Goal: Task Accomplishment & Management: Complete application form

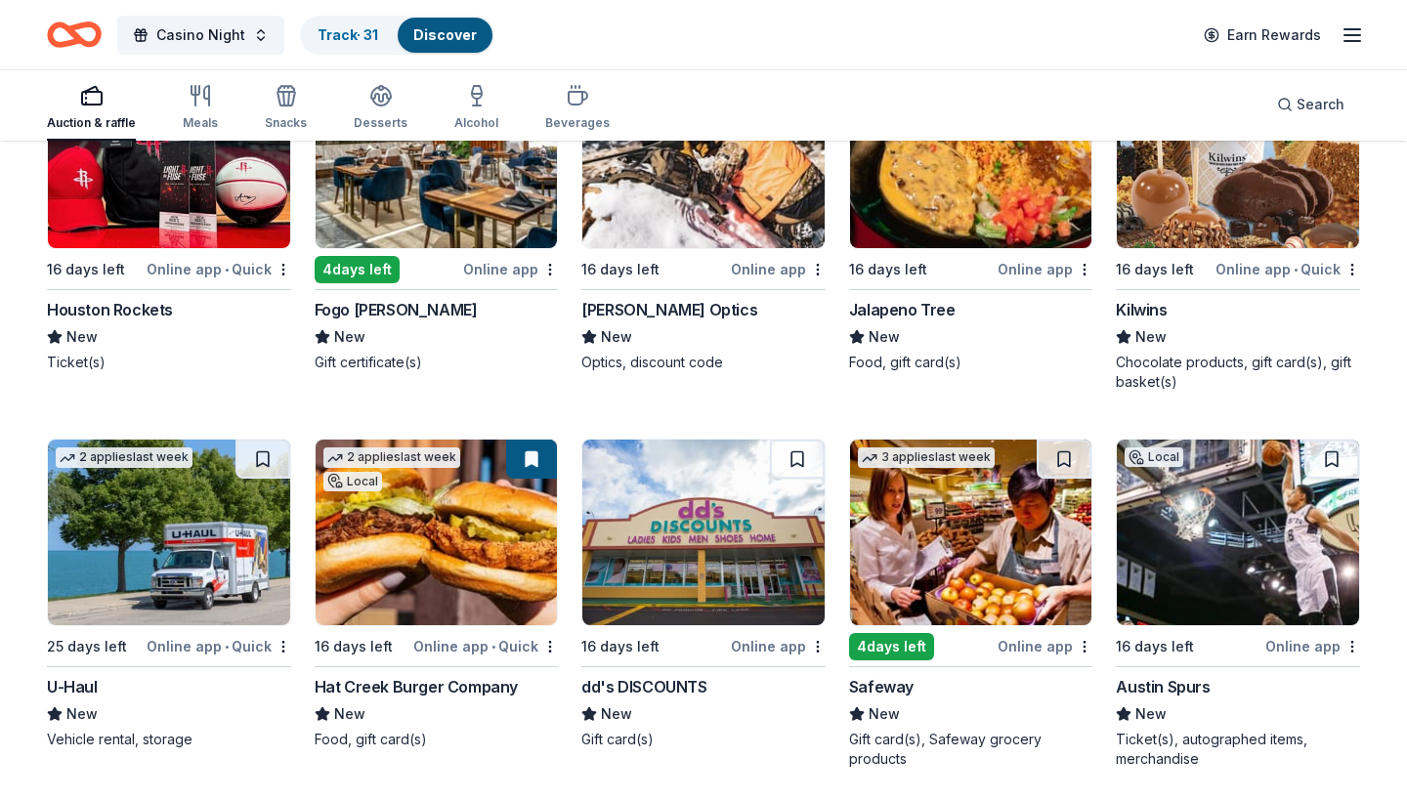
scroll to position [7420, 0]
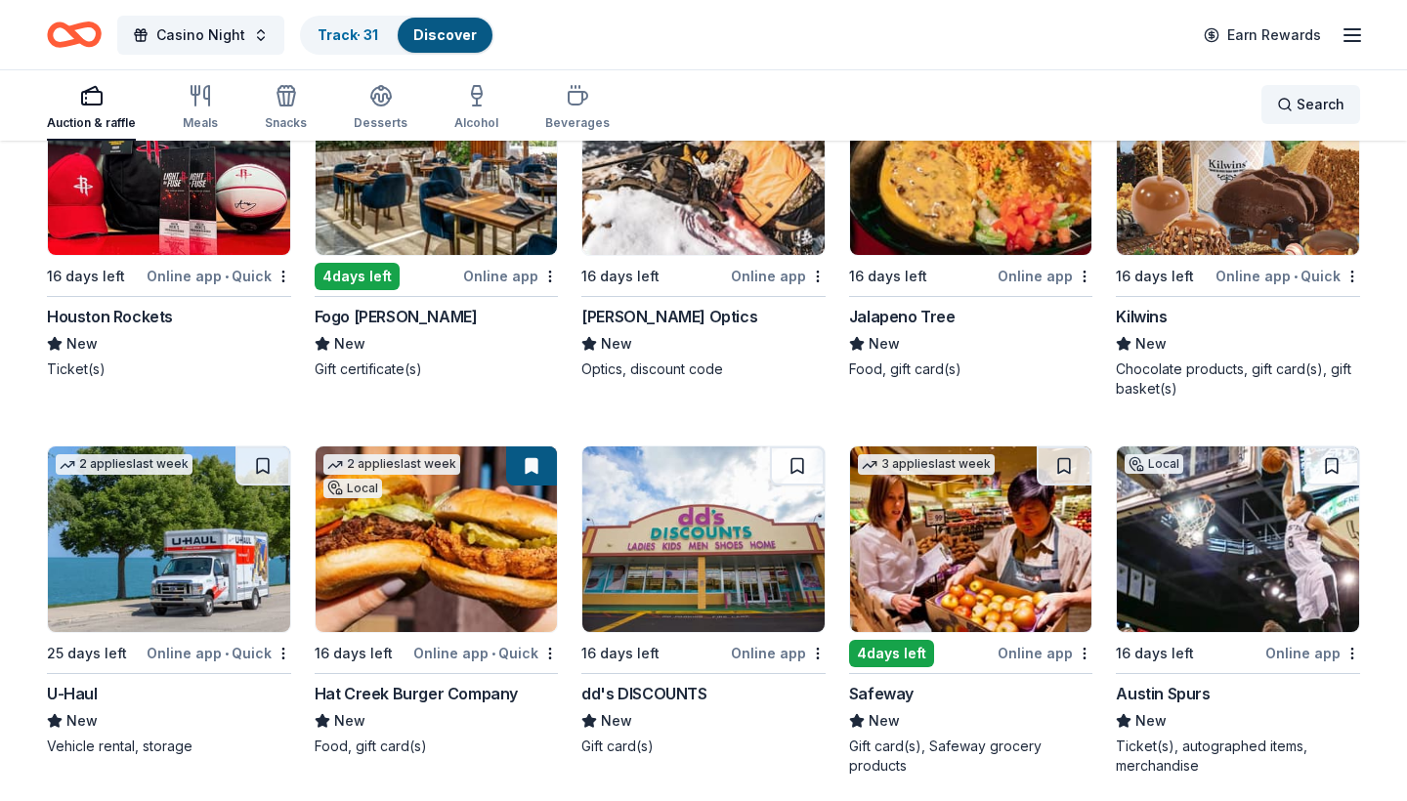
click at [1293, 106] on div "Search" at bounding box center [1310, 104] width 67 height 23
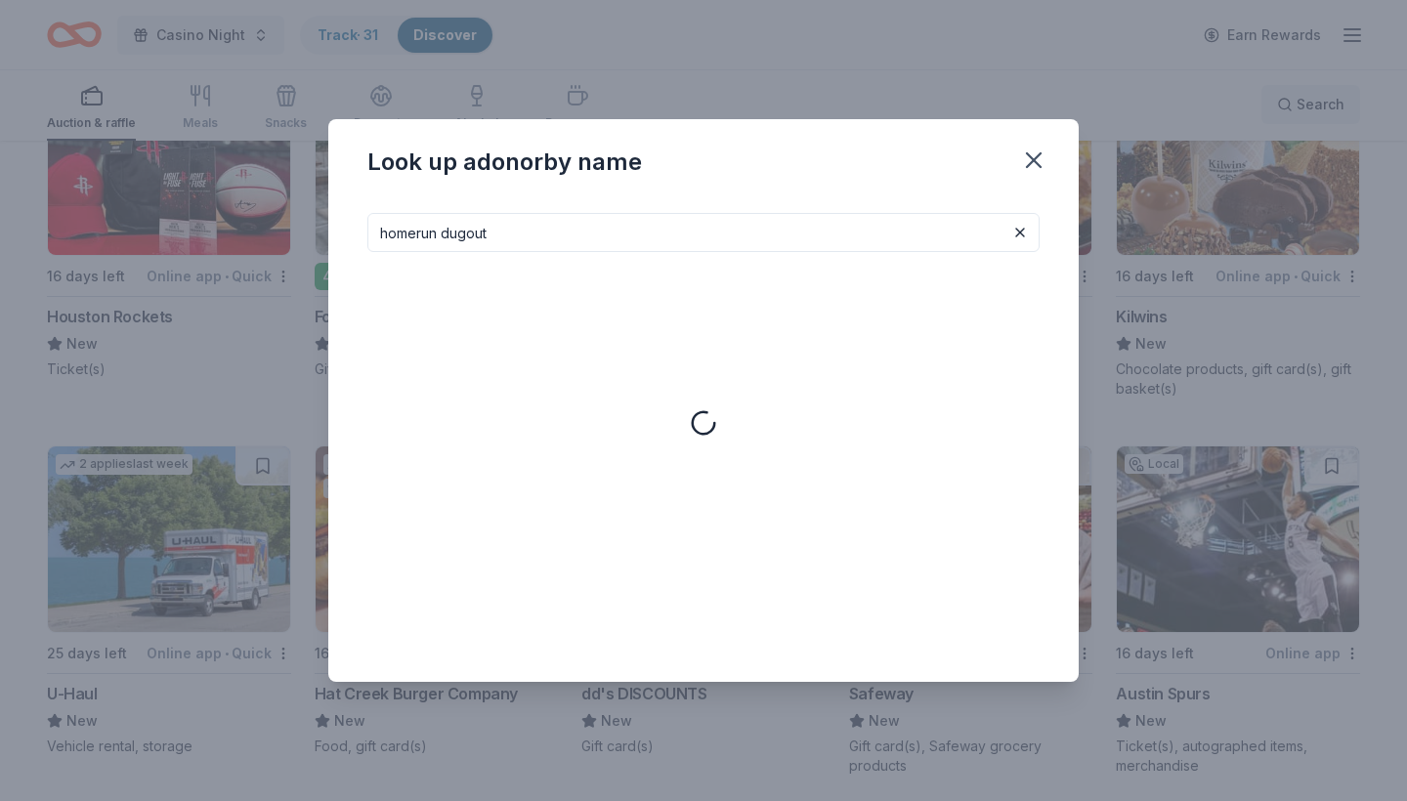
type input "homerun dugout"
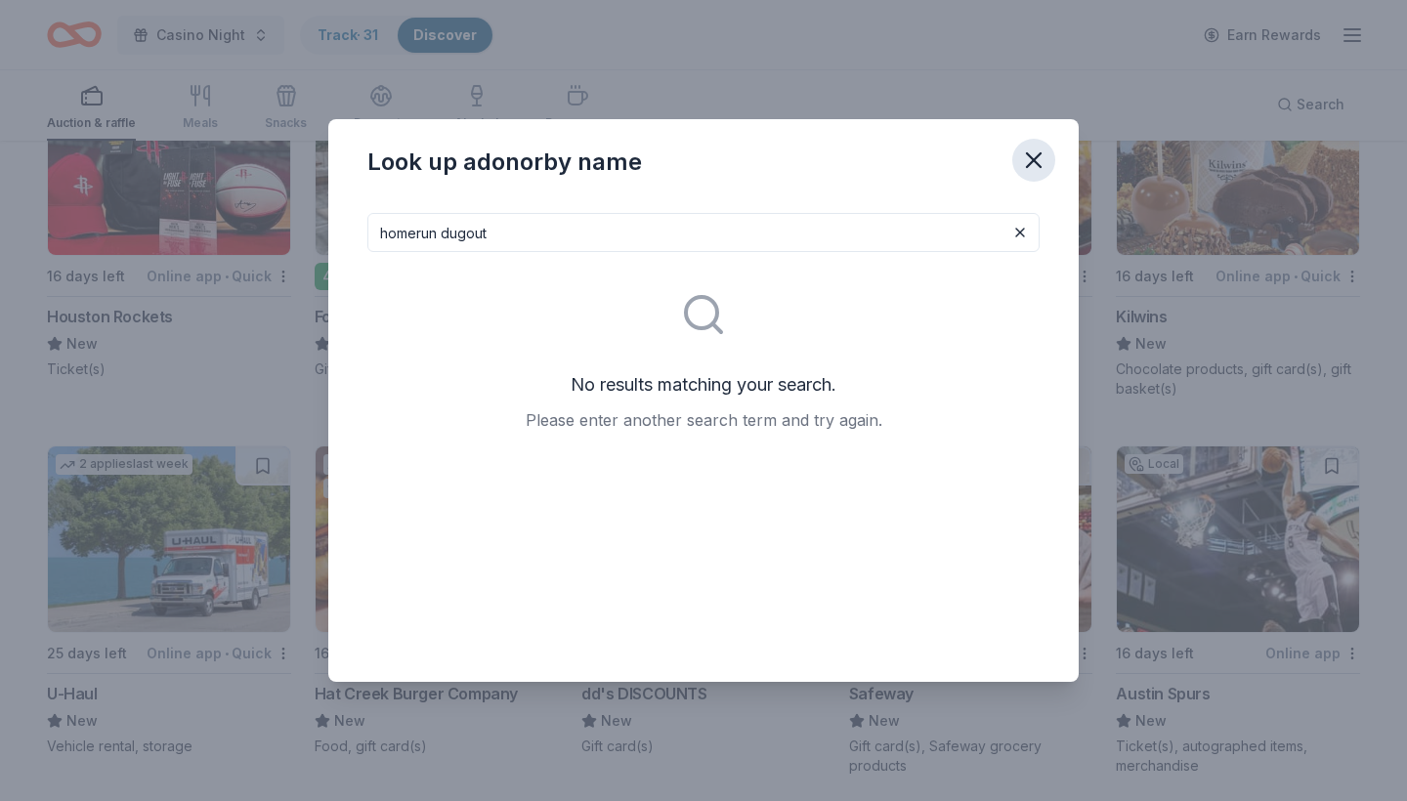
click at [1044, 156] on icon "button" at bounding box center [1033, 160] width 27 height 27
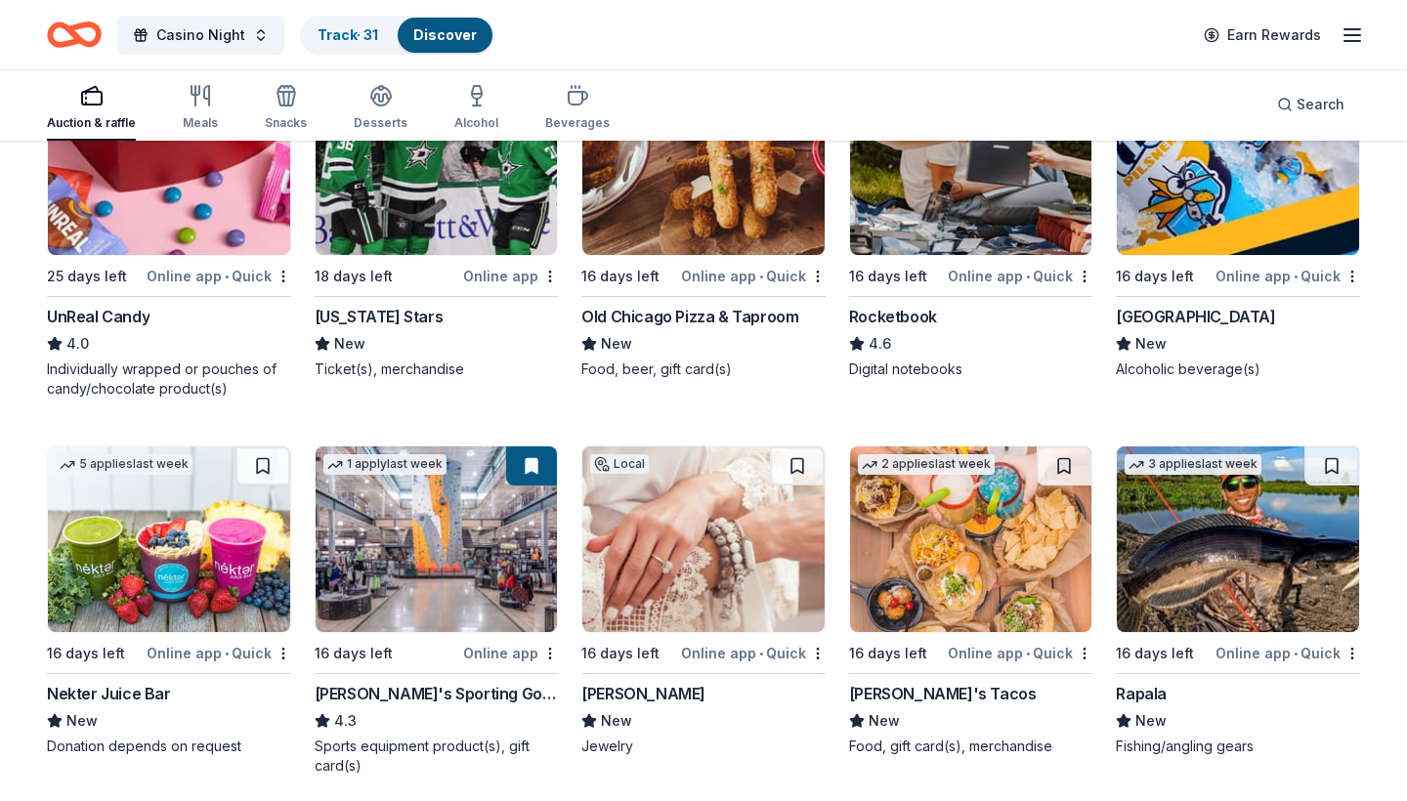
scroll to position [6663, 0]
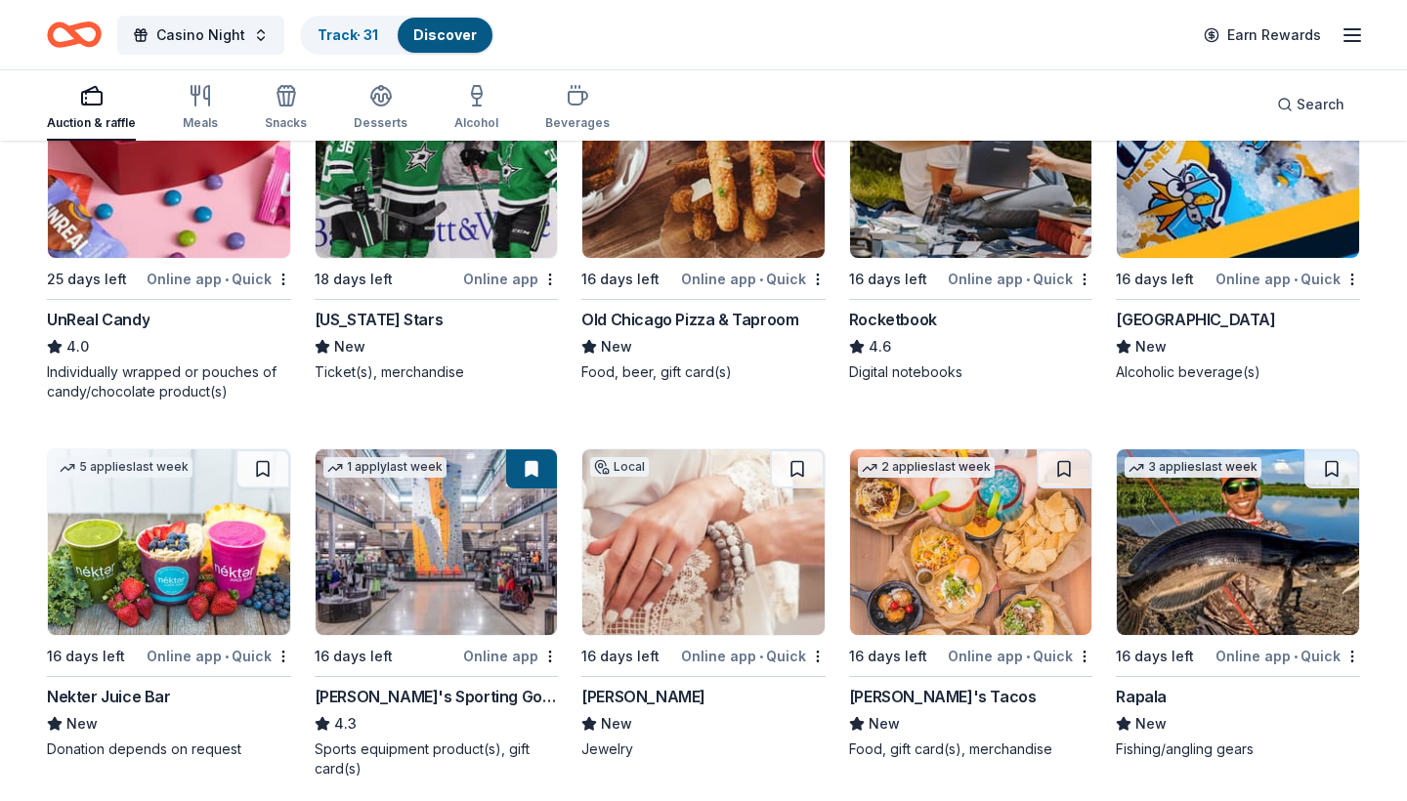
click at [463, 35] on link "Discover" at bounding box center [445, 34] width 64 height 17
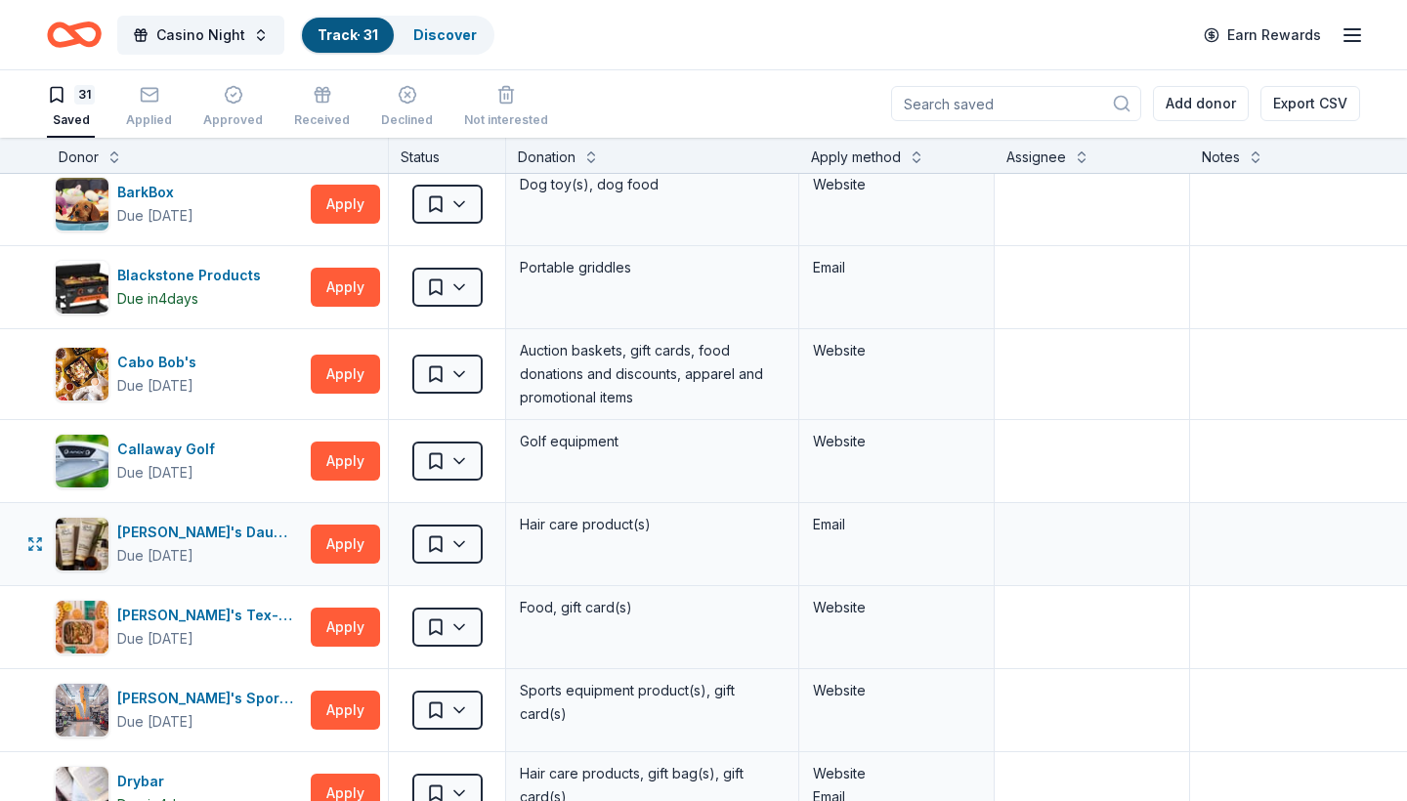
scroll to position [3, 0]
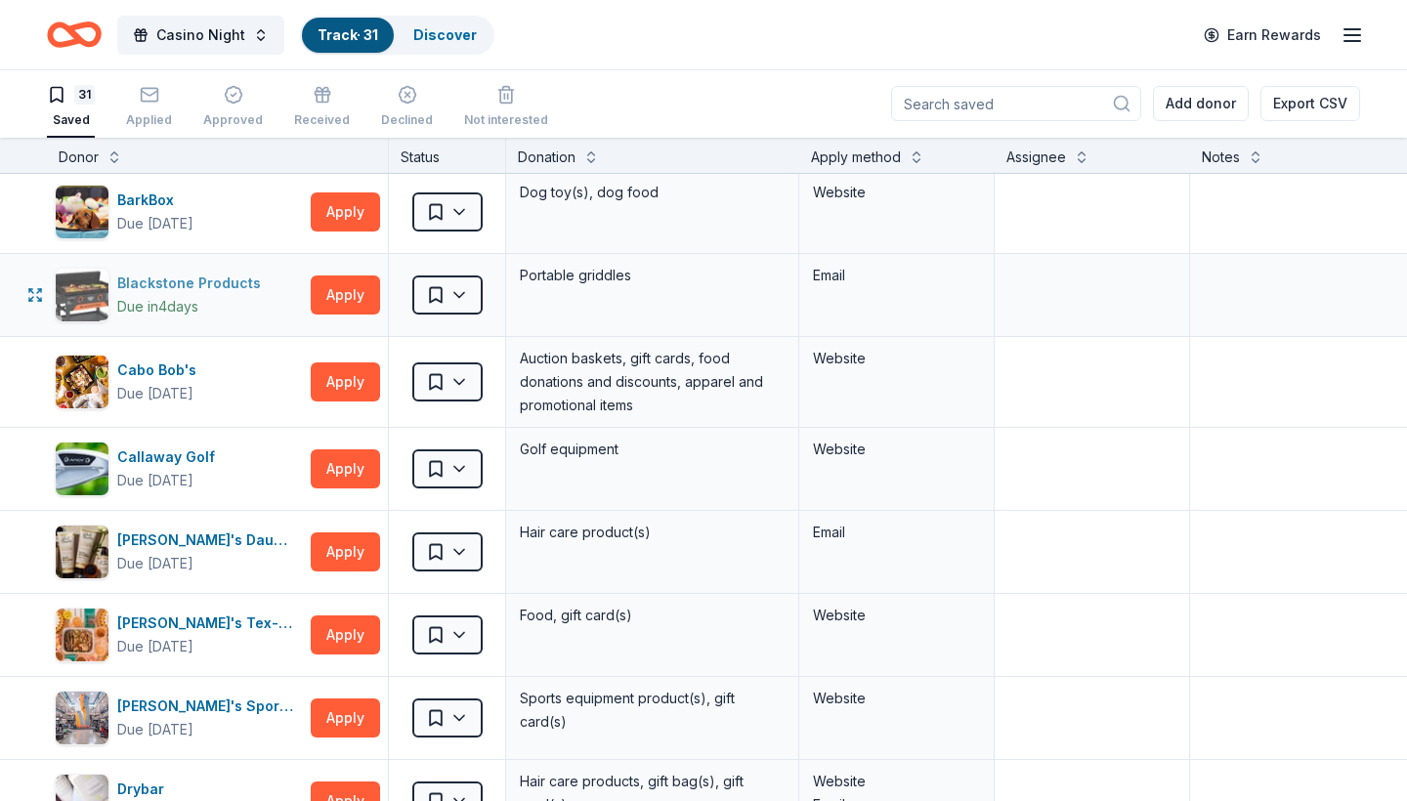
click at [180, 282] on div "Blackstone Products" at bounding box center [192, 283] width 151 height 23
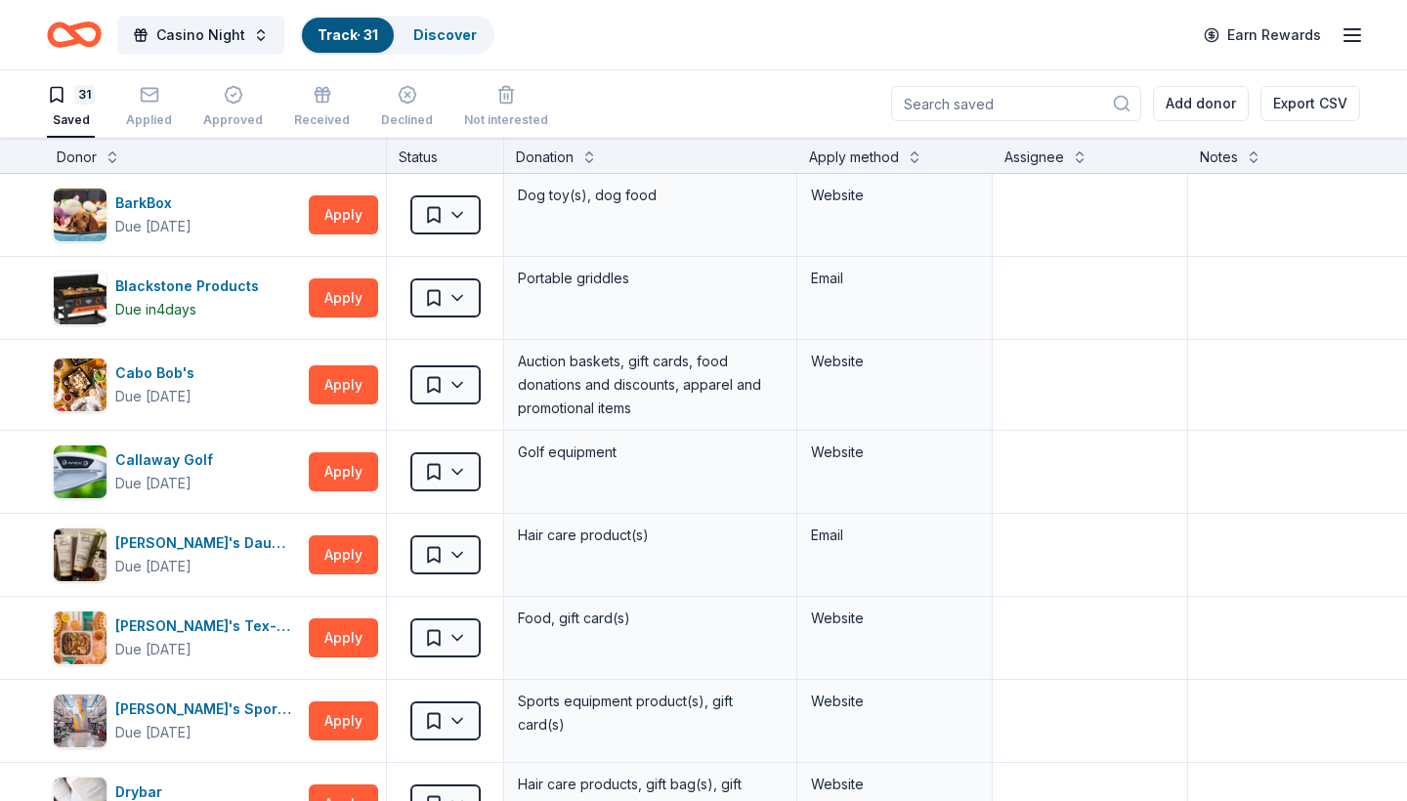
scroll to position [0, 2]
click at [354, 471] on button "Apply" at bounding box center [343, 472] width 69 height 39
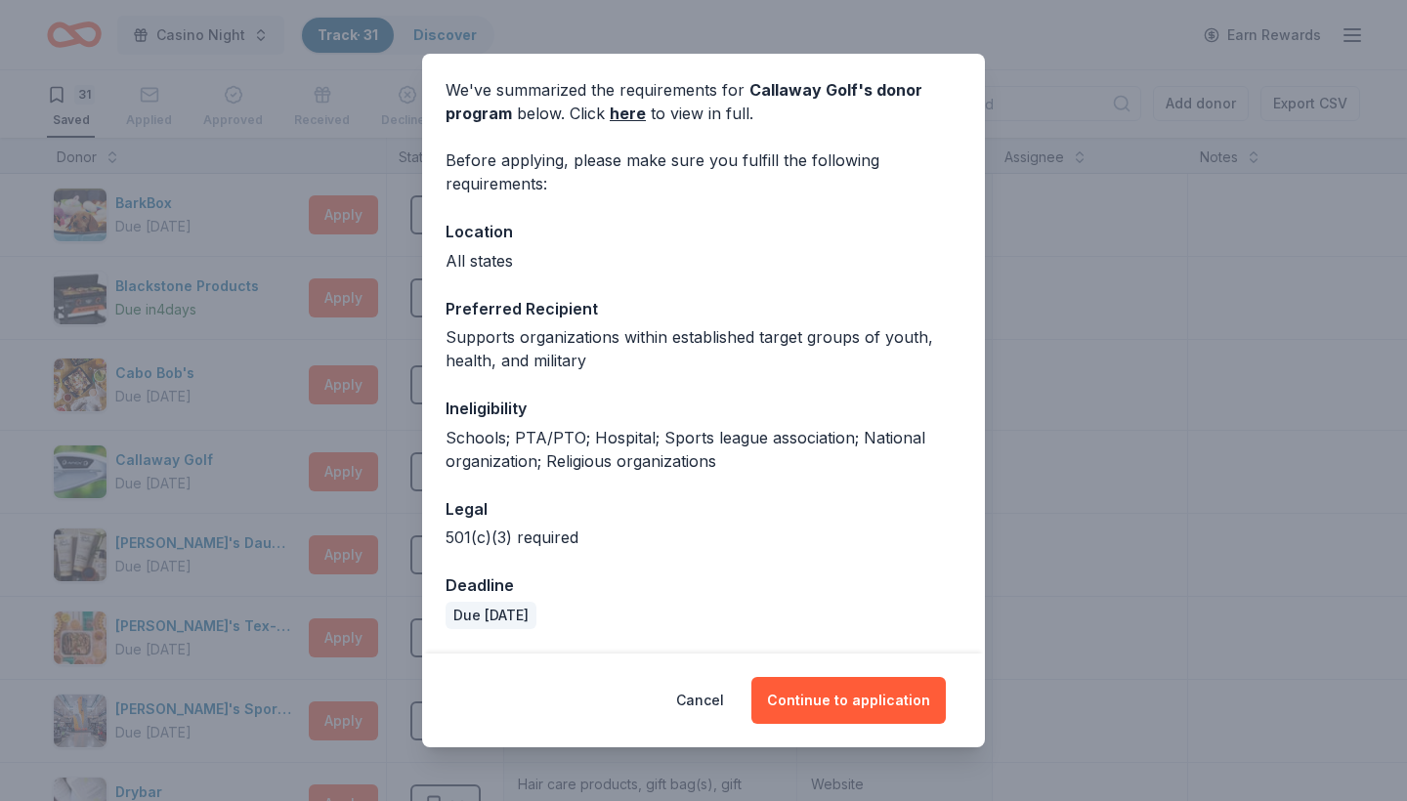
scroll to position [68, 0]
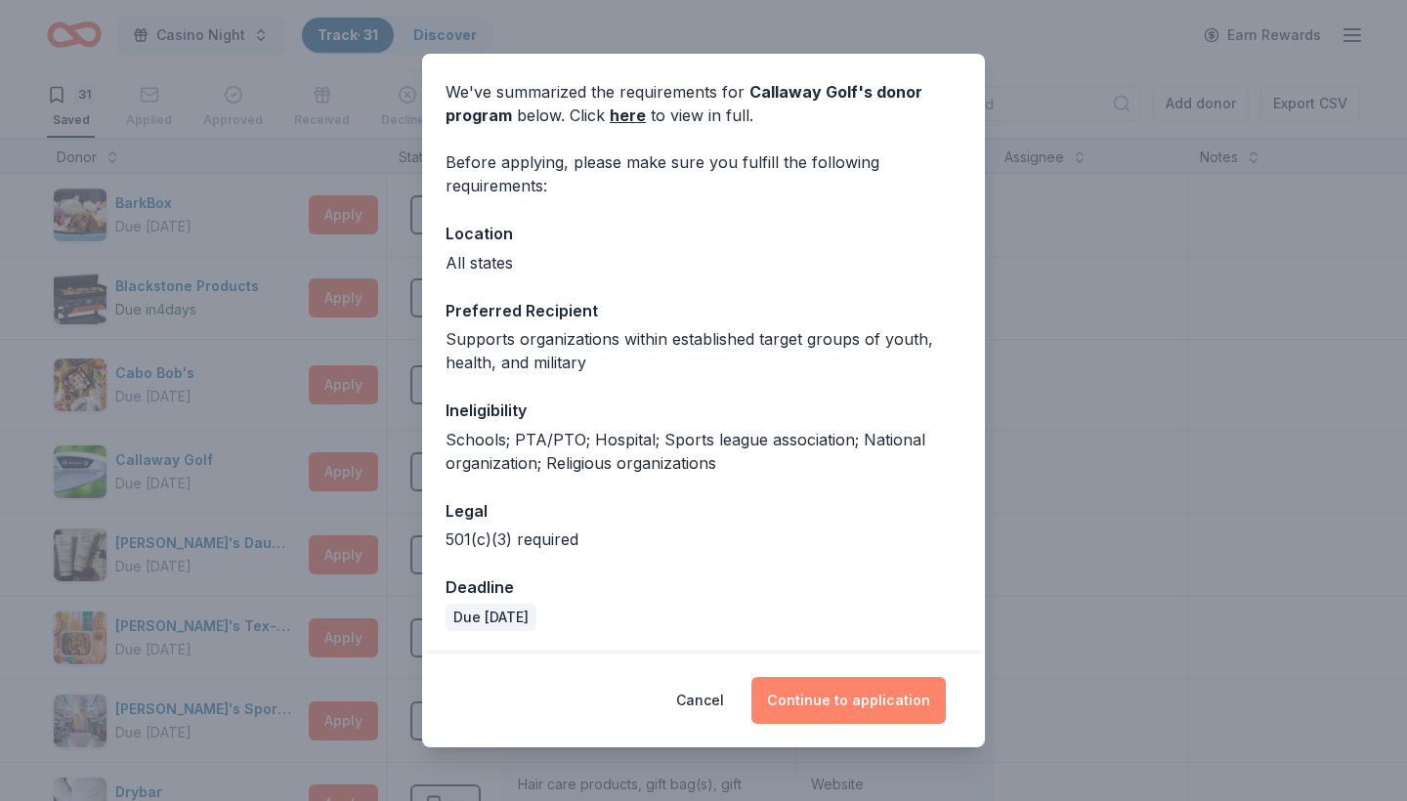
click at [875, 685] on button "Continue to application" at bounding box center [849, 700] width 194 height 47
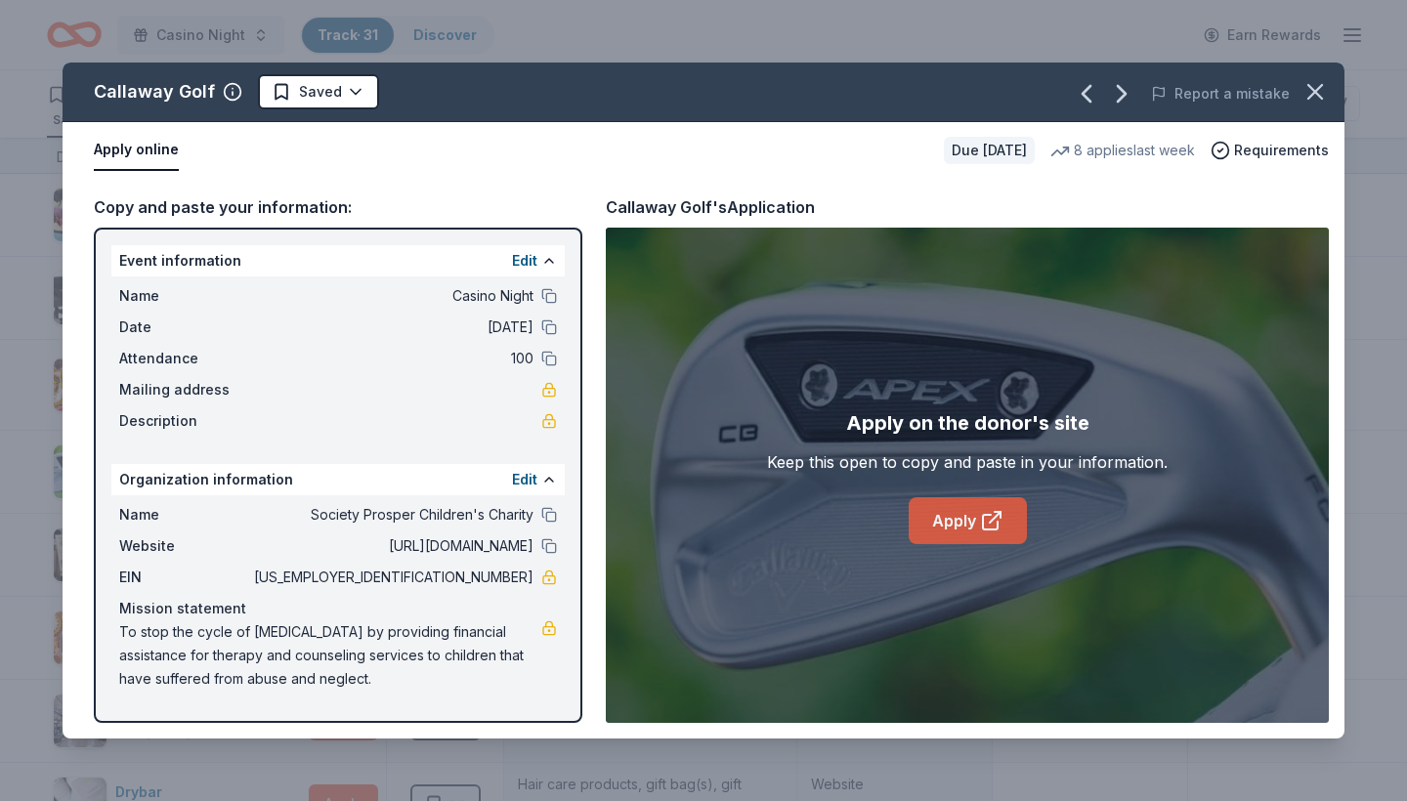
click at [989, 519] on icon at bounding box center [991, 520] width 23 height 23
click at [961, 513] on link "Apply" at bounding box center [968, 520] width 118 height 47
click at [1319, 90] on icon "button" at bounding box center [1315, 91] width 27 height 27
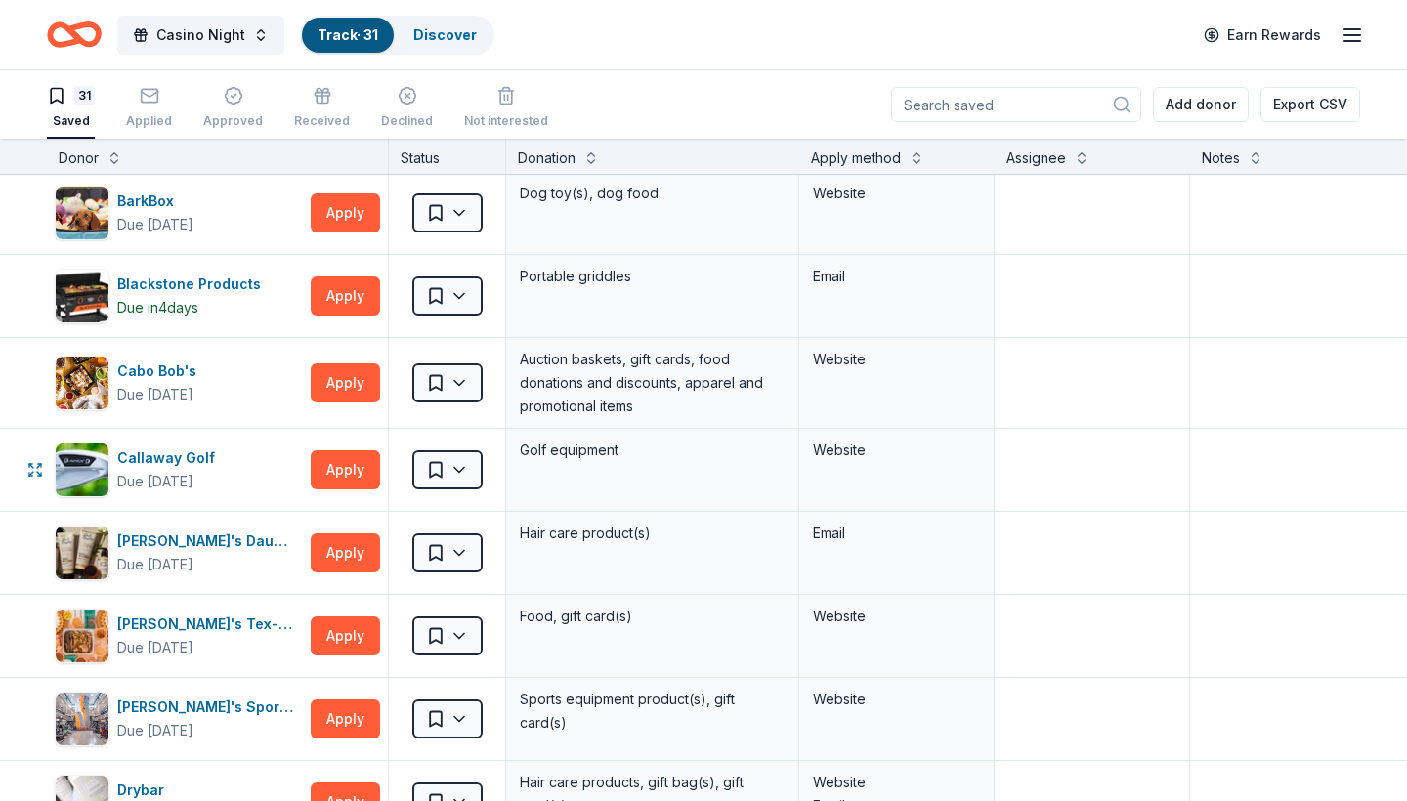
scroll to position [3, 7]
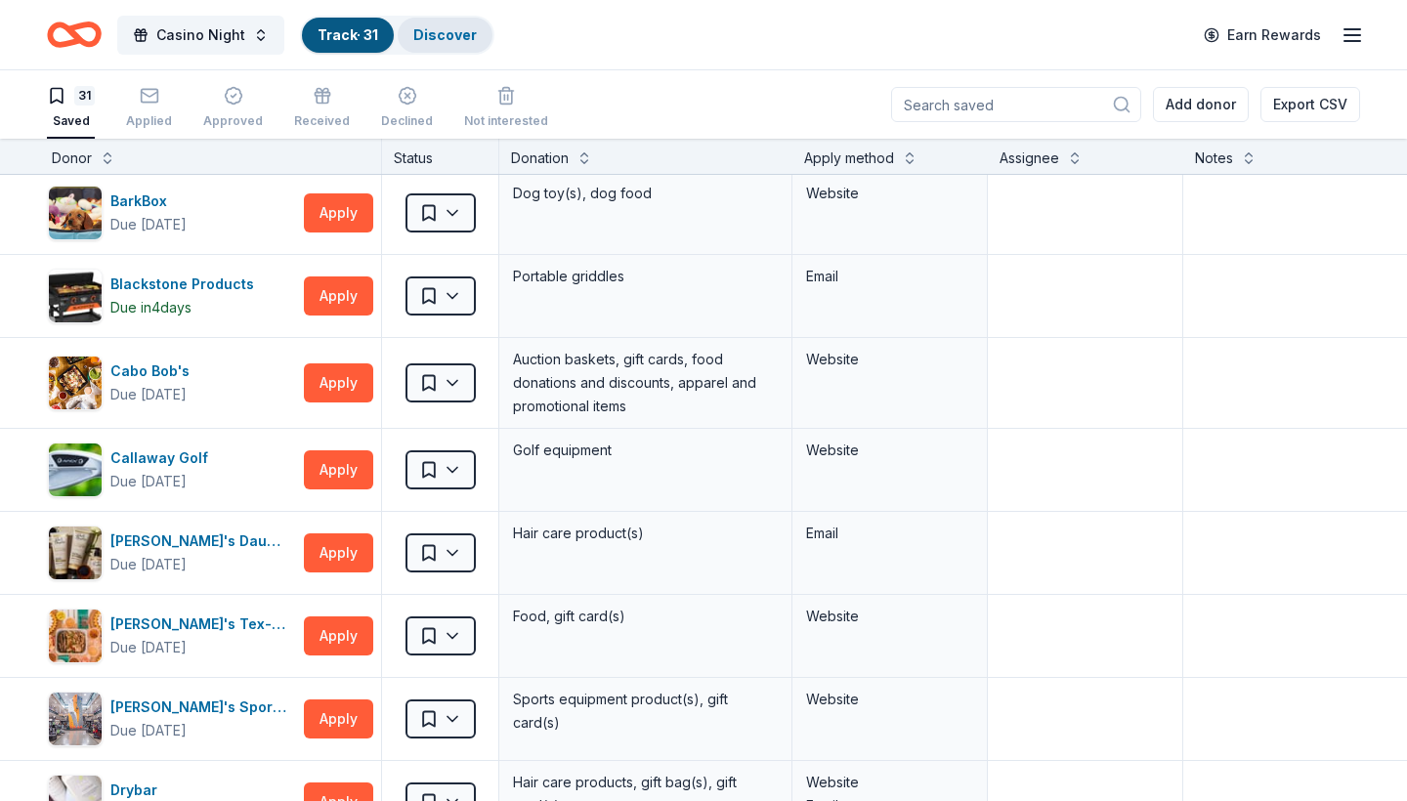
click at [448, 36] on link "Discover" at bounding box center [445, 34] width 64 height 17
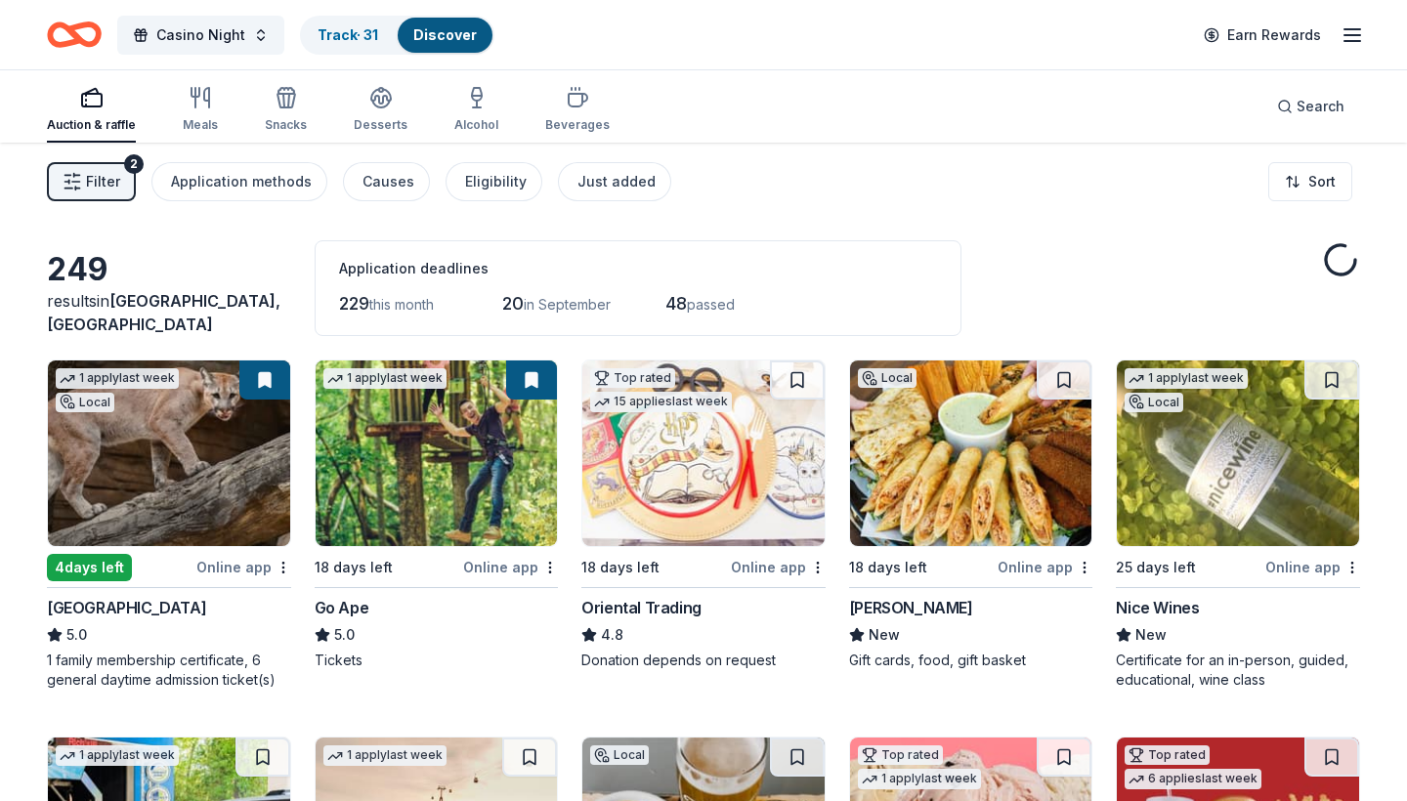
click at [441, 32] on link "Discover" at bounding box center [445, 34] width 64 height 17
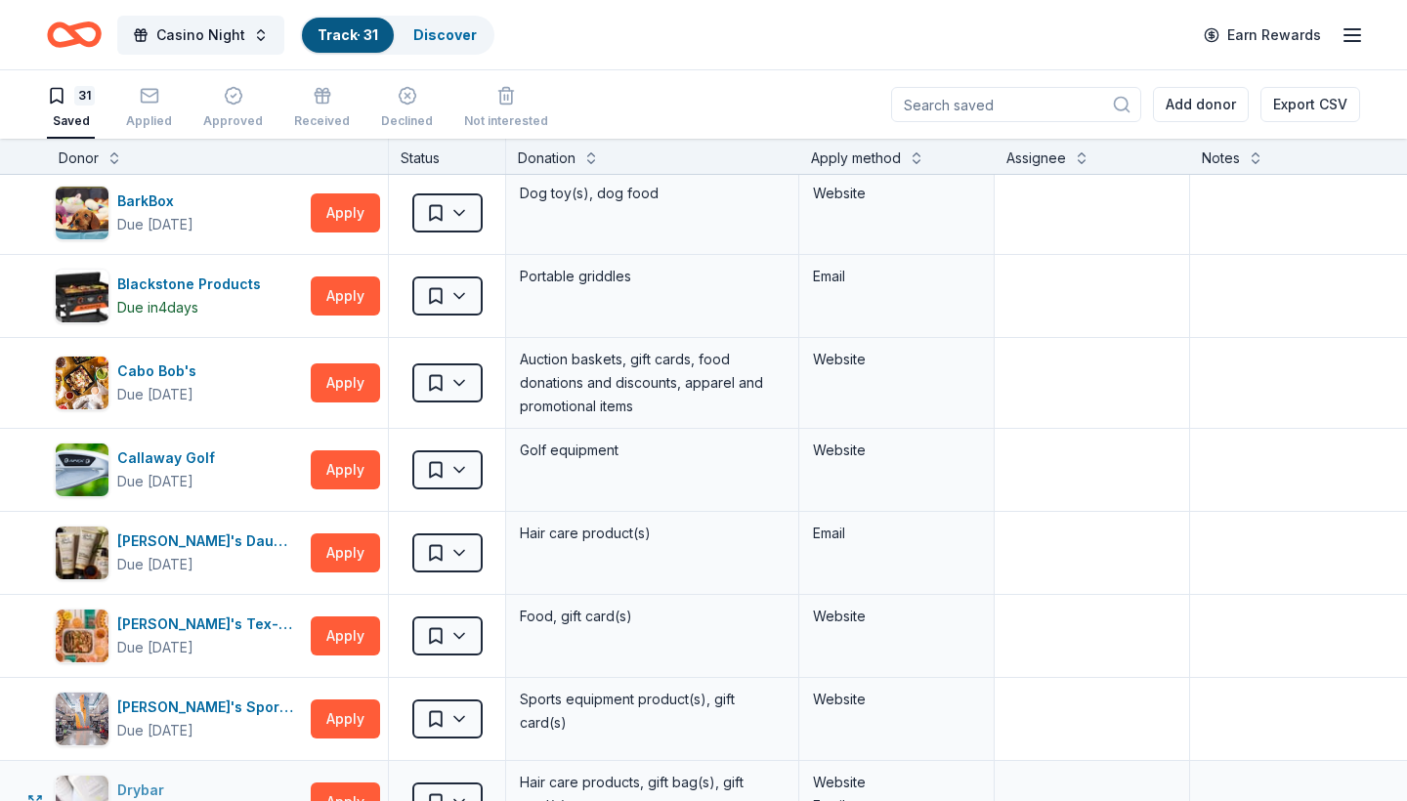
scroll to position [5, 0]
